Goal: Information Seeking & Learning: Understand process/instructions

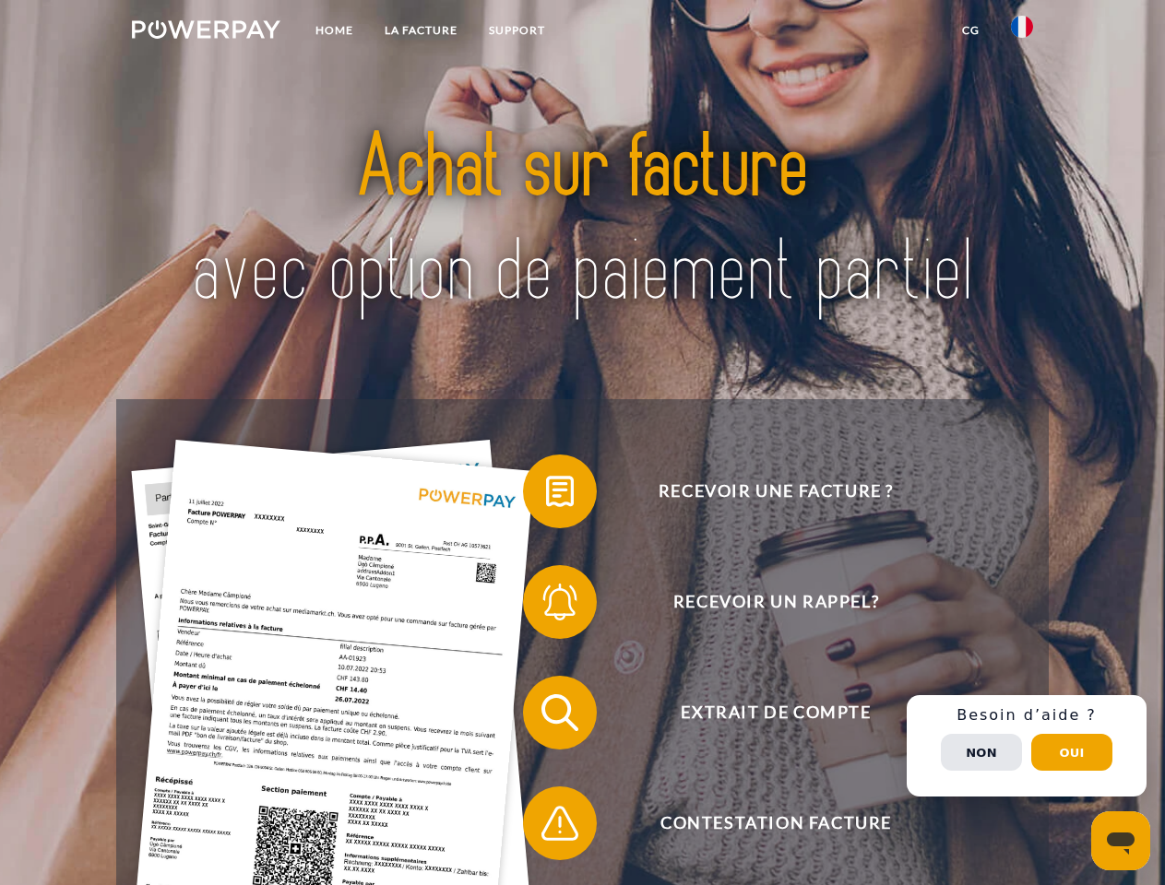
click at [206, 32] on img at bounding box center [206, 29] width 148 height 18
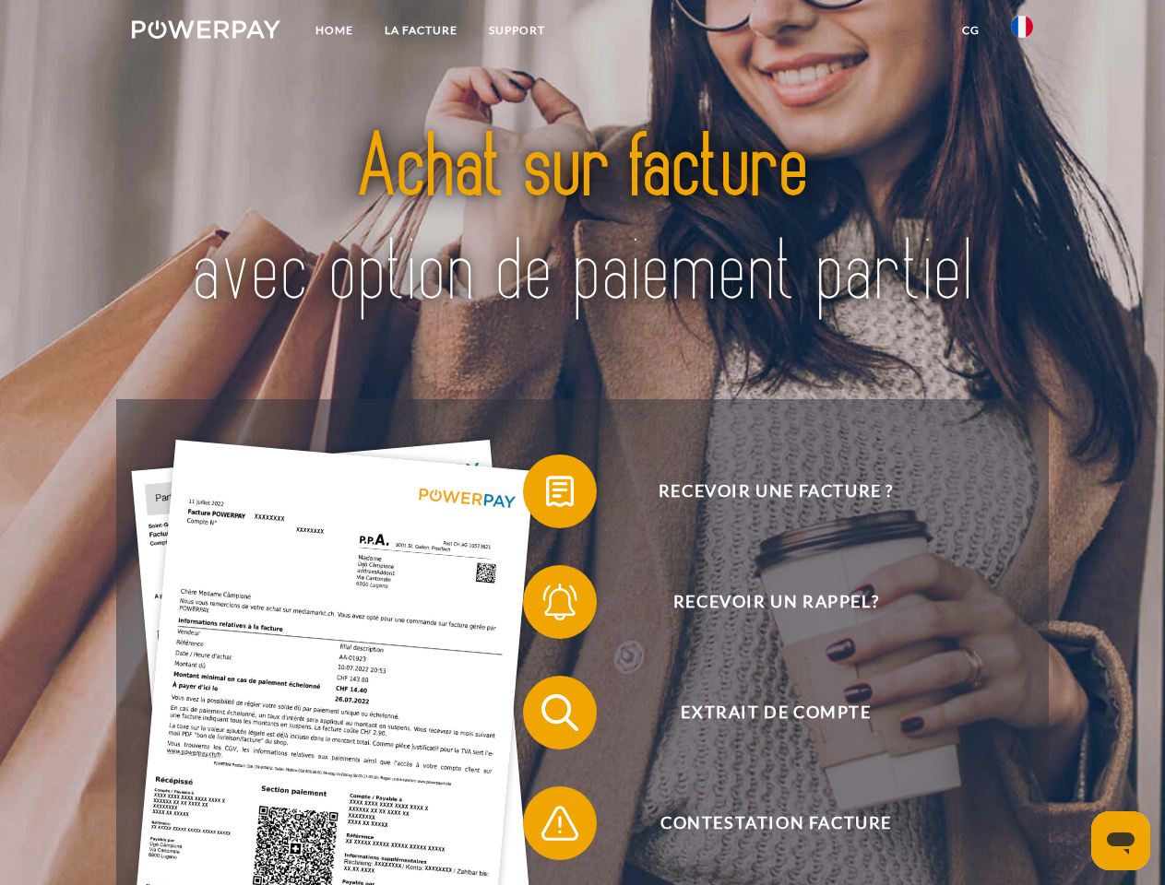
click at [1022, 32] on img at bounding box center [1022, 27] width 22 height 22
click at [970, 30] on link "CG" at bounding box center [970, 30] width 49 height 33
click at [546, 495] on span at bounding box center [532, 491] width 92 height 92
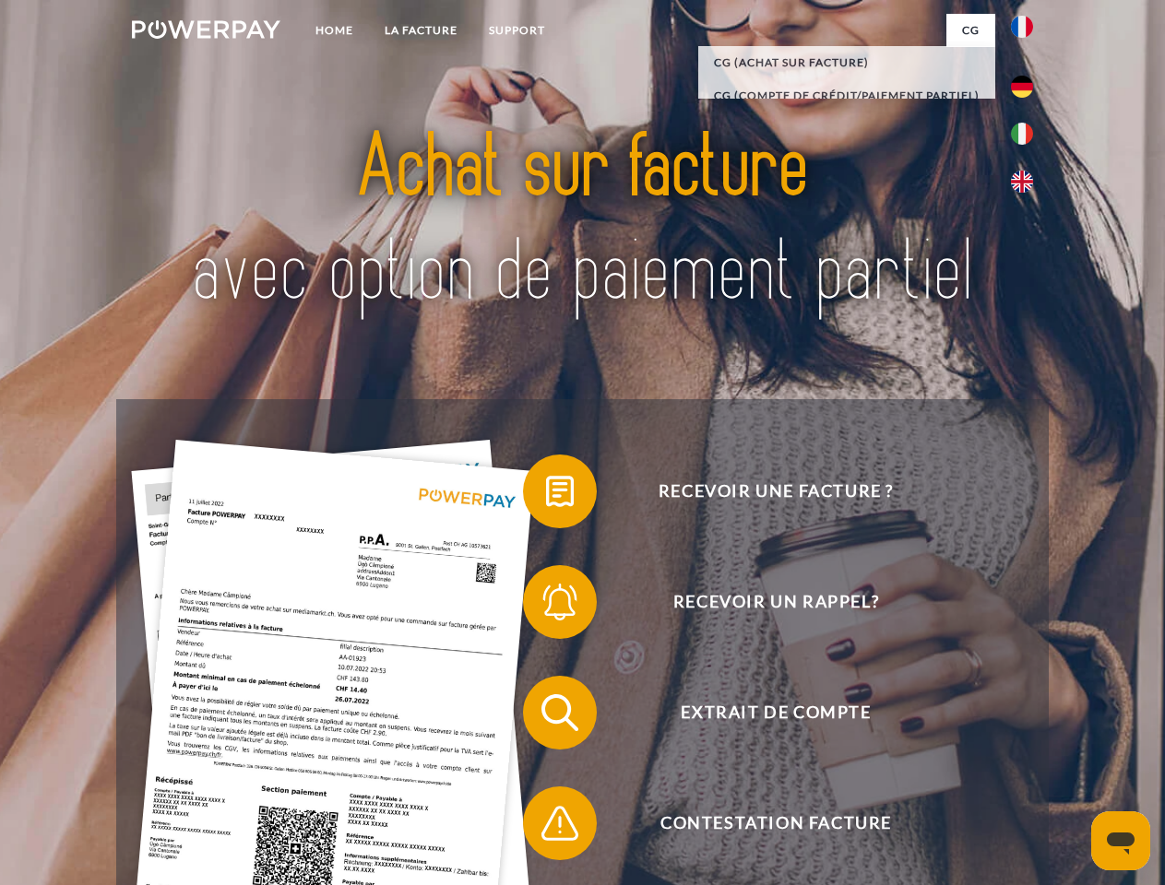
click at [546, 606] on span at bounding box center [532, 602] width 92 height 92
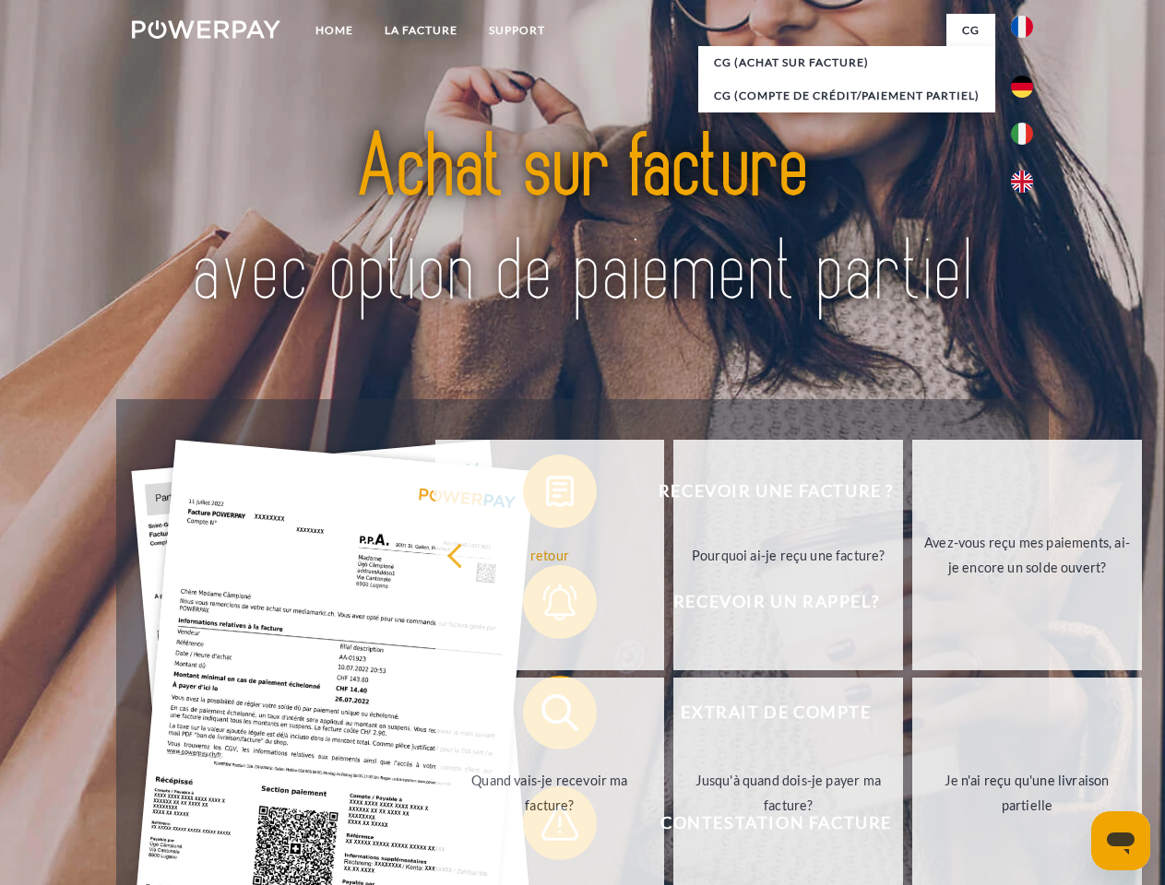
click at [673, 717] on link "Jusqu'à quand dois-je payer ma facture?" at bounding box center [788, 793] width 230 height 231
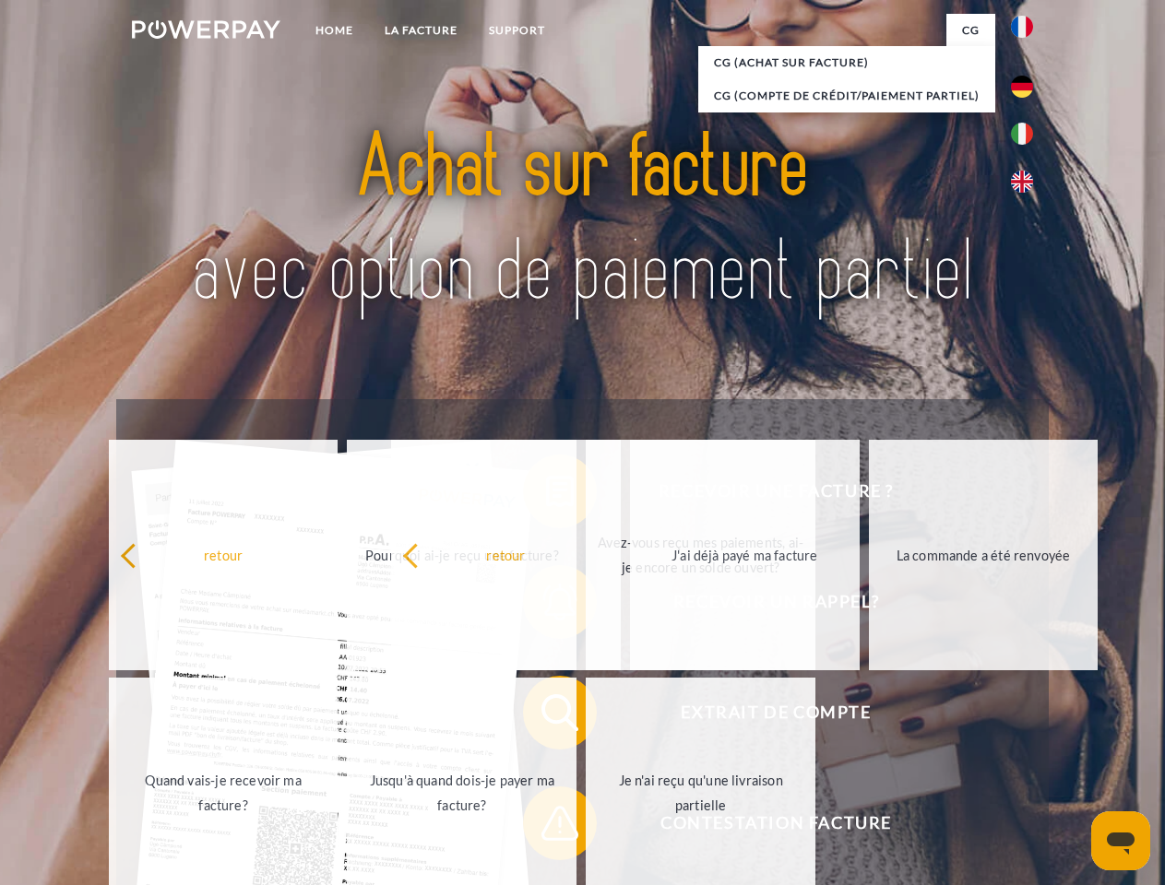
click at [546, 827] on span at bounding box center [532, 824] width 92 height 92
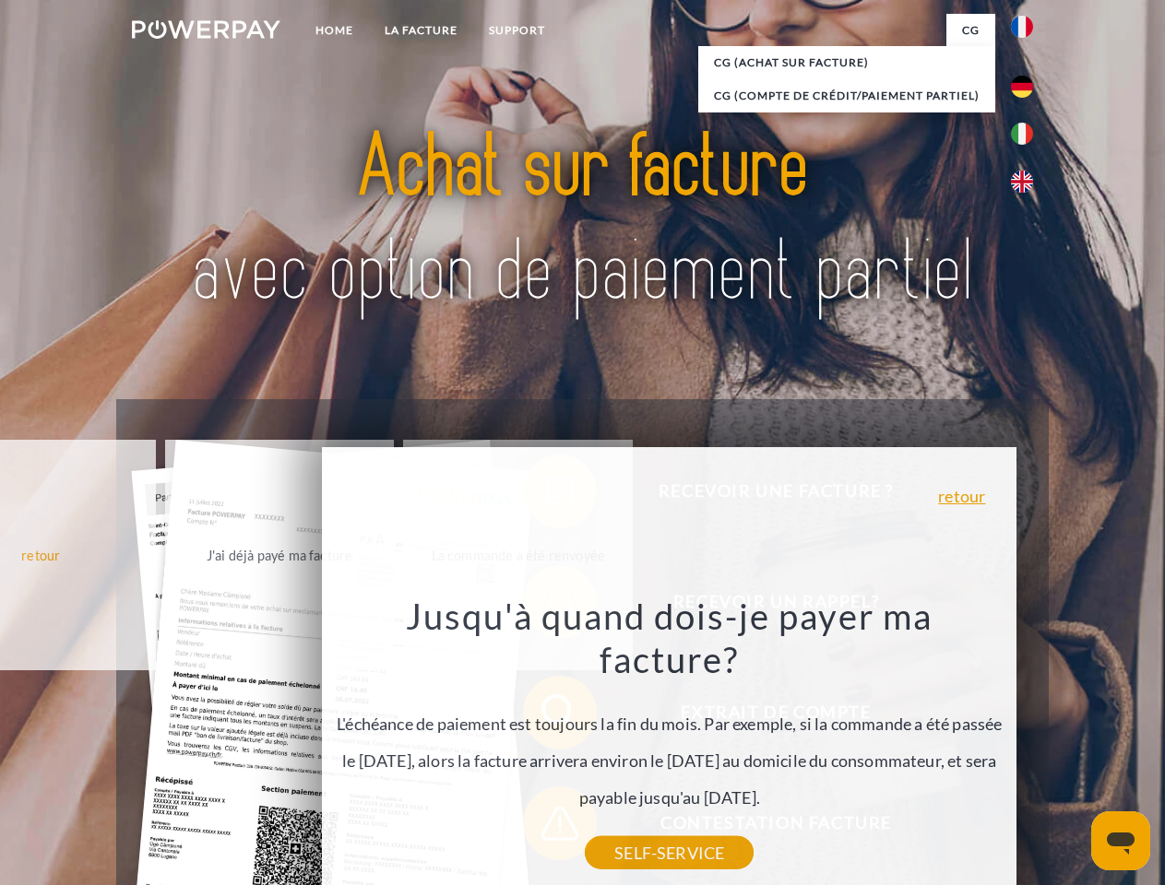
click at [1027, 746] on div "Recevoir une facture ? Recevoir un rappel? Extrait de compte retour" at bounding box center [582, 768] width 932 height 738
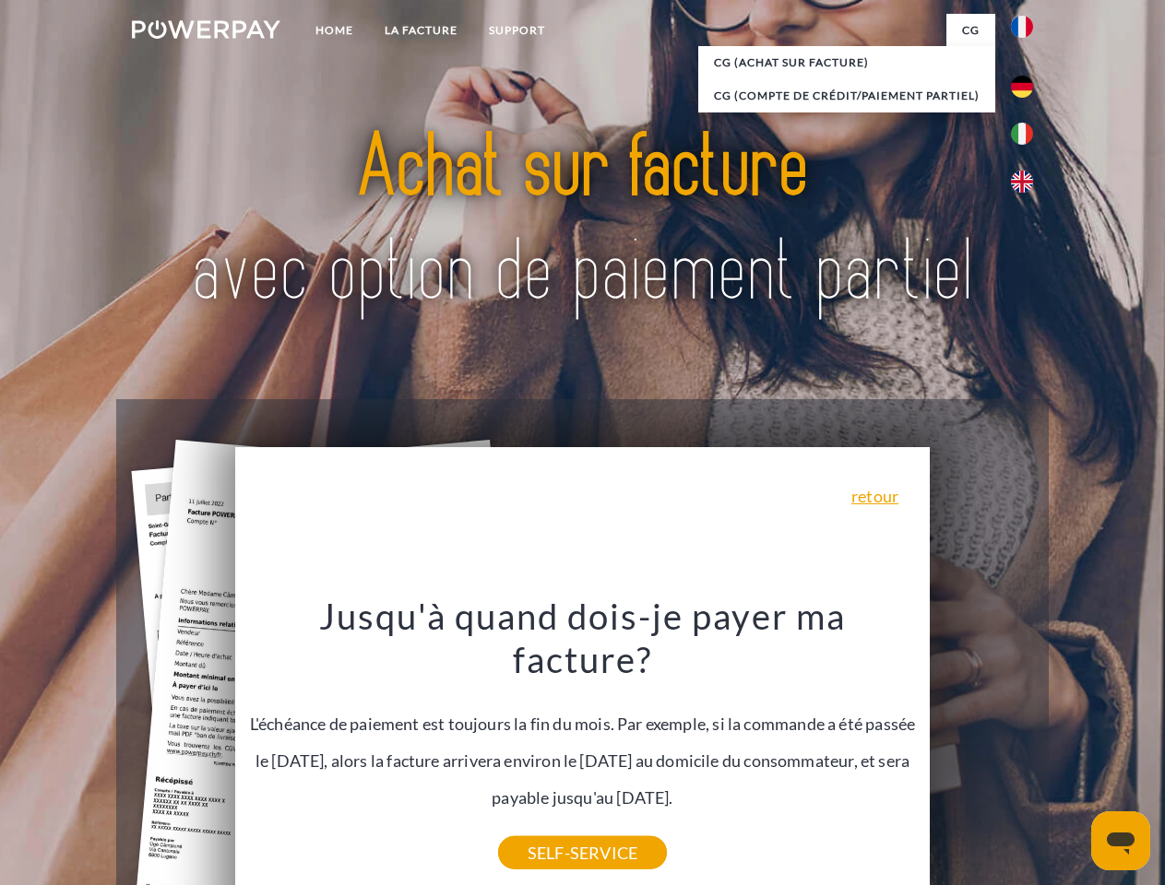
click at [981, 750] on span "Extrait de compte" at bounding box center [776, 713] width 452 height 74
click at [1072, 753] on header "Home LA FACTURE Support" at bounding box center [582, 637] width 1165 height 1274
